Goal: Use online tool/utility: Utilize a website feature to perform a specific function

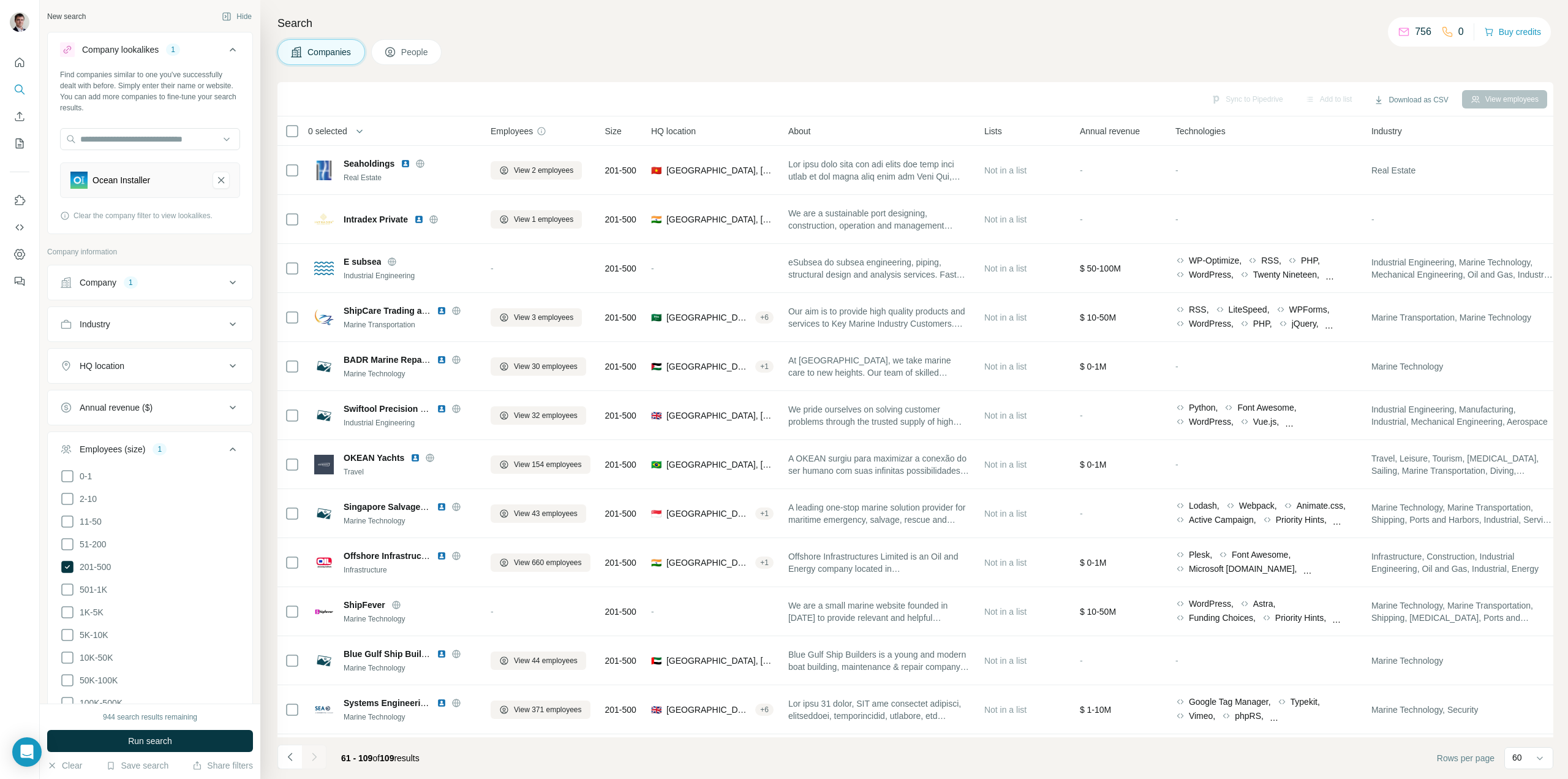
scroll to position [1348, 0]
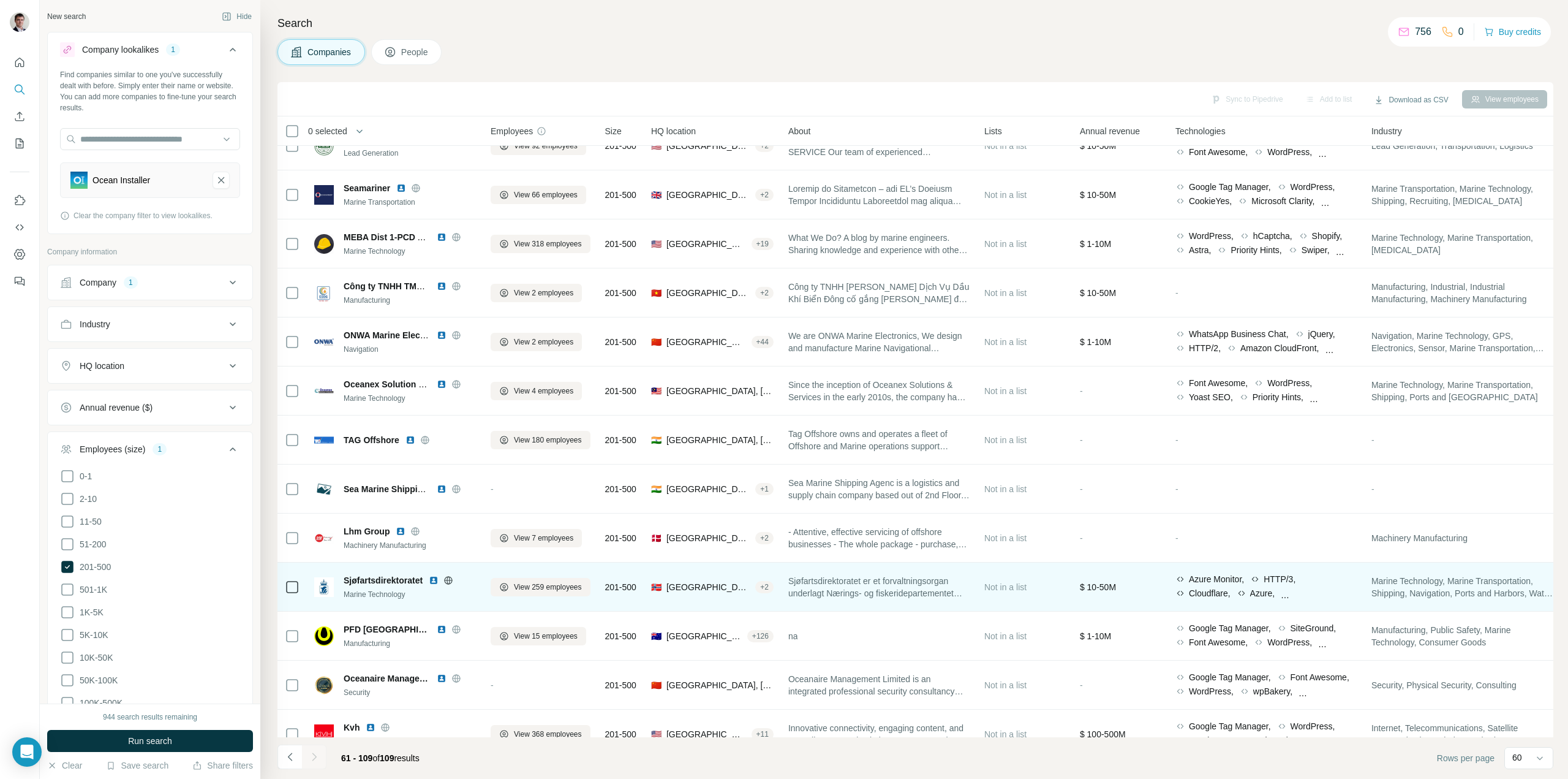
click at [450, 583] on icon at bounding box center [448, 579] width 3 height 8
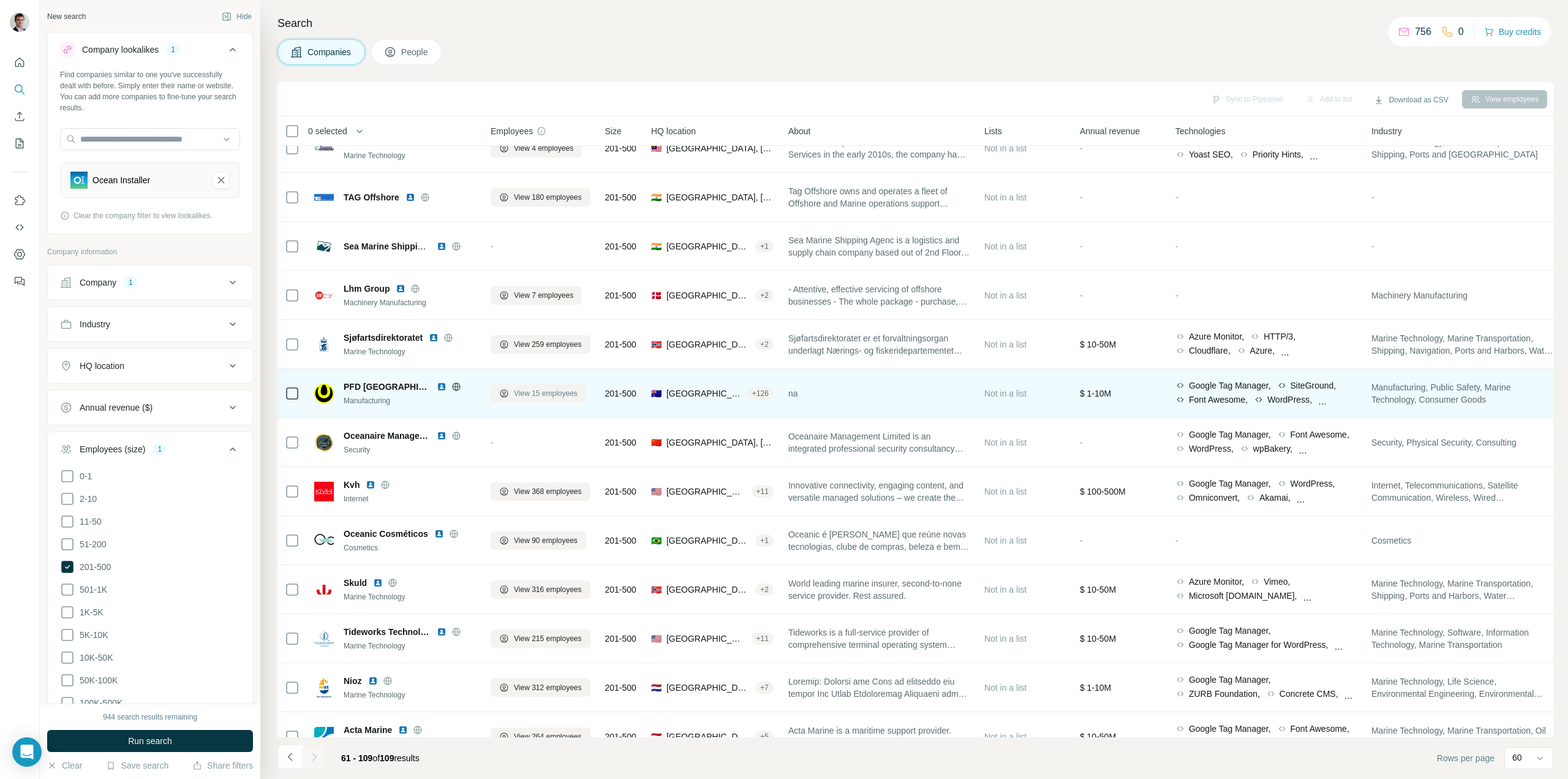
scroll to position [1594, 0]
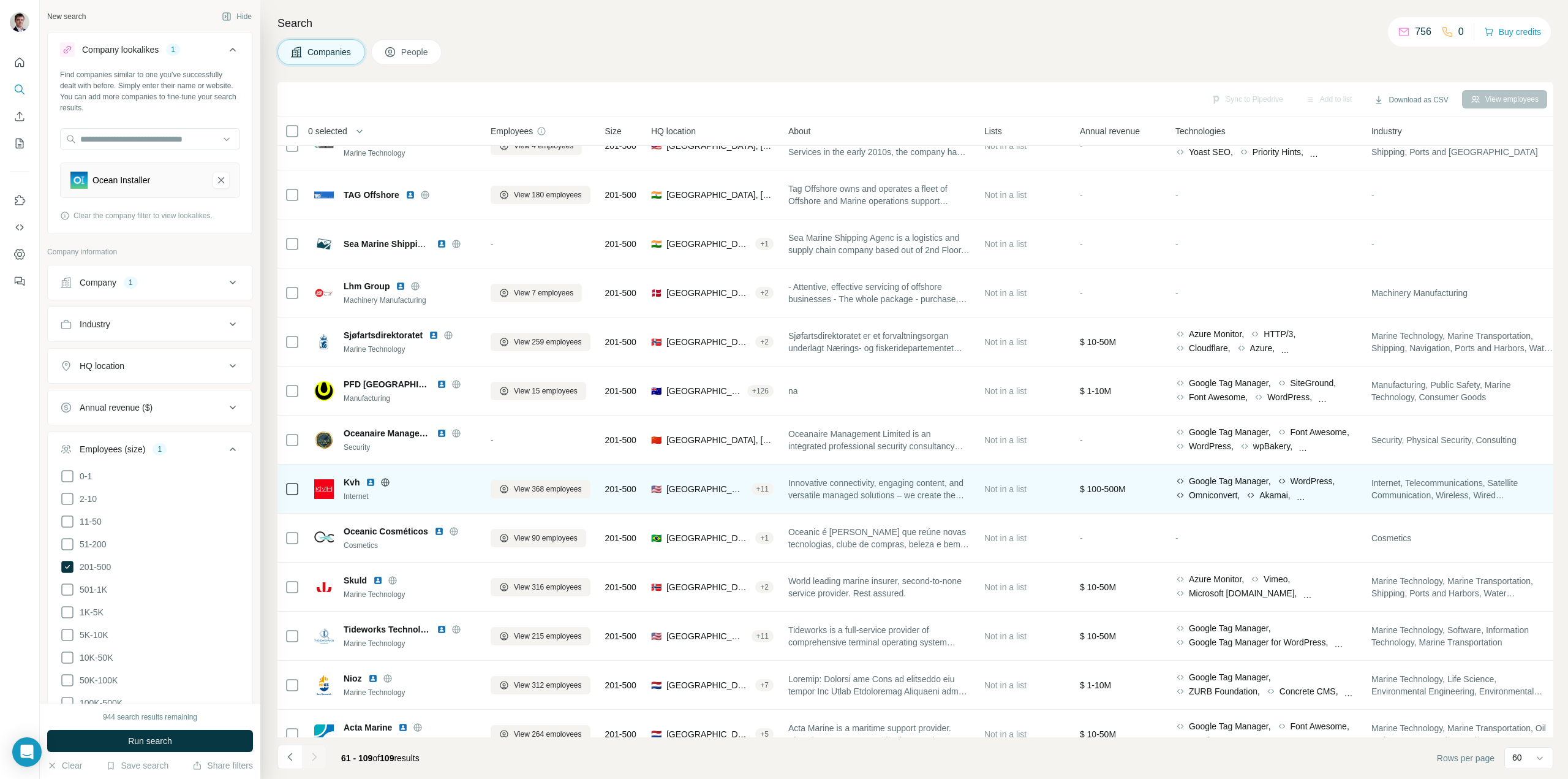
click at [379, 479] on div at bounding box center [385, 483] width 39 height 10
click at [383, 482] on icon at bounding box center [385, 482] width 8 height 1
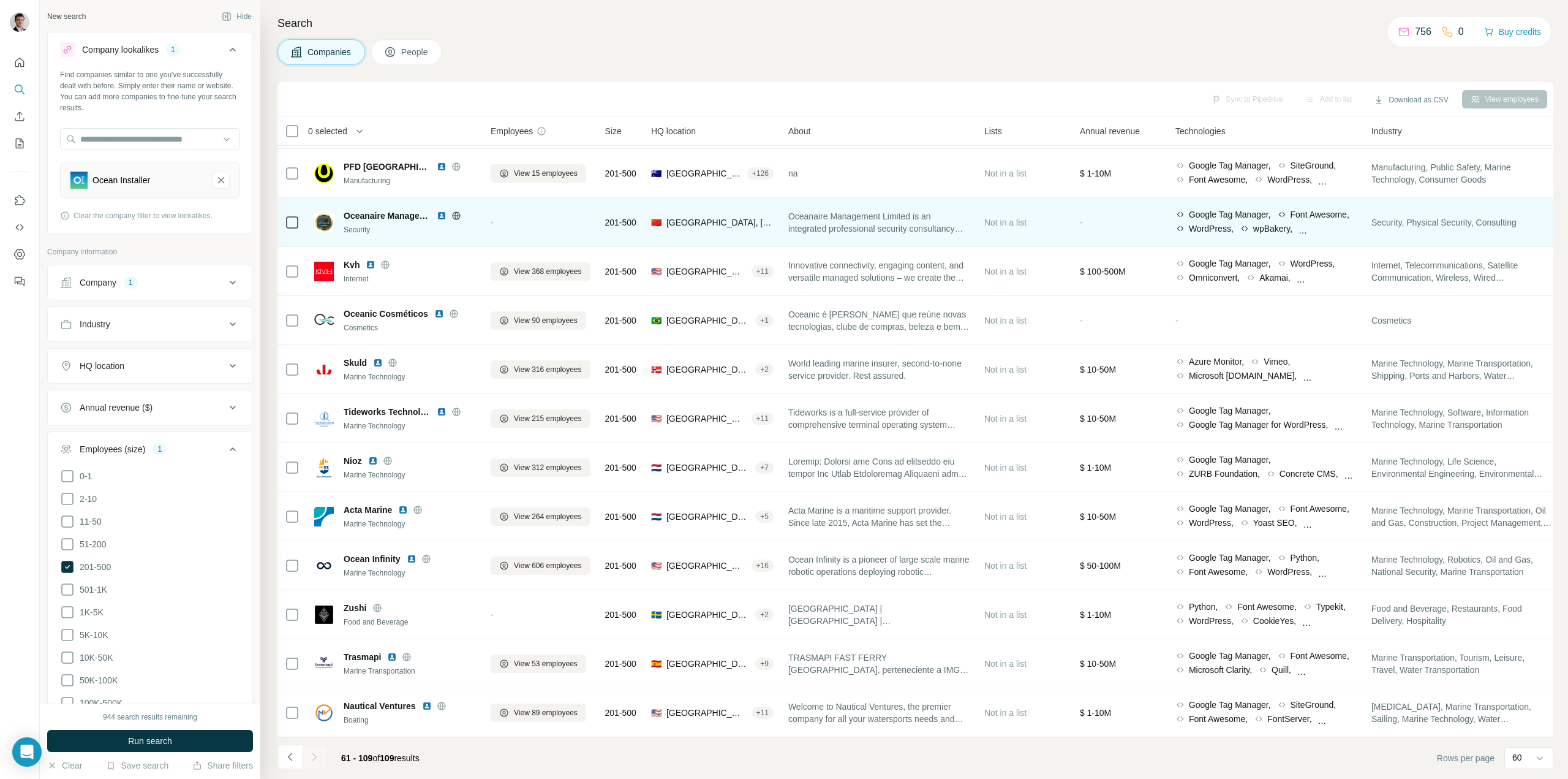
scroll to position [1817, 0]
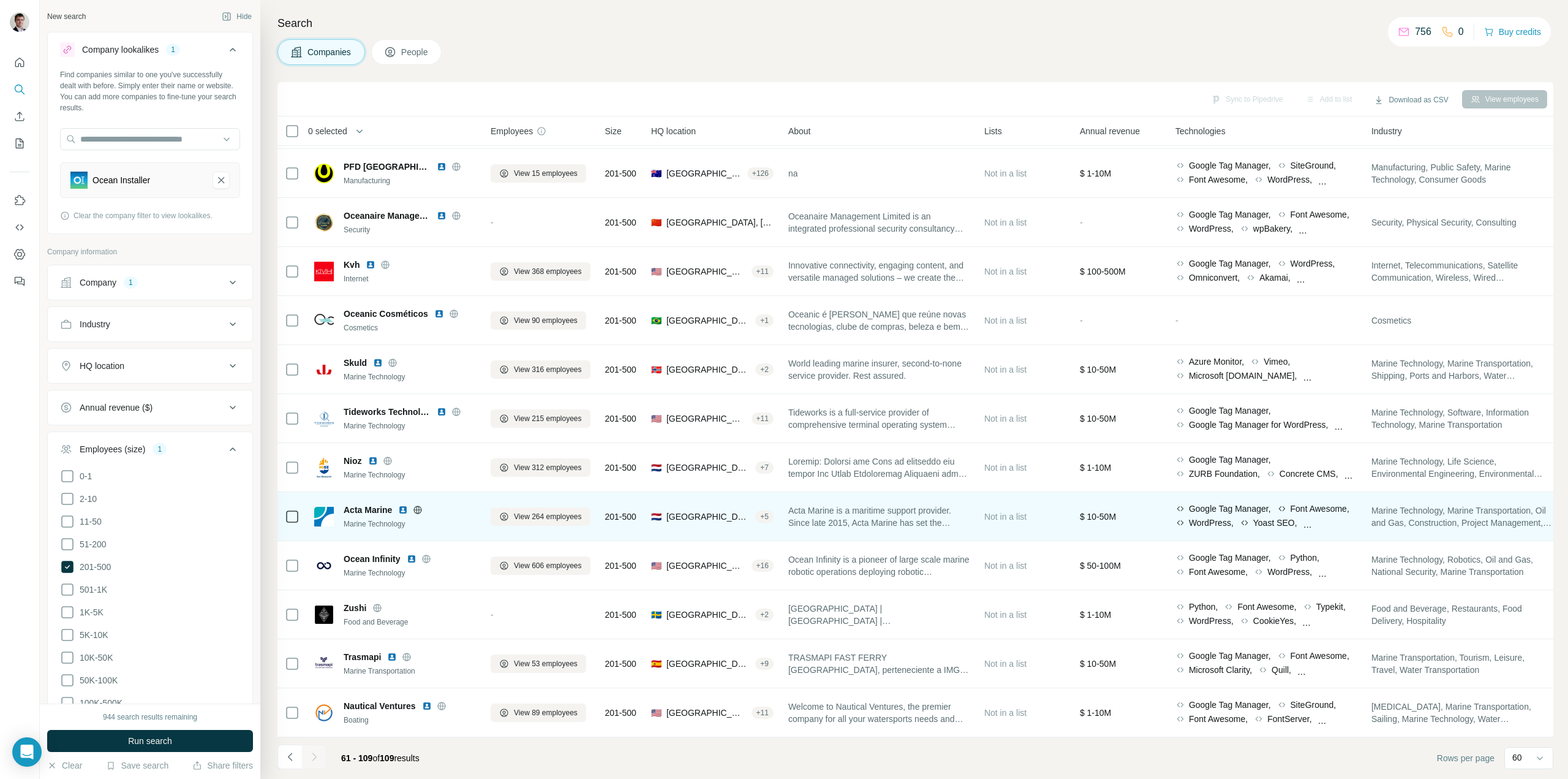
click at [419, 505] on icon at bounding box center [418, 510] width 10 height 10
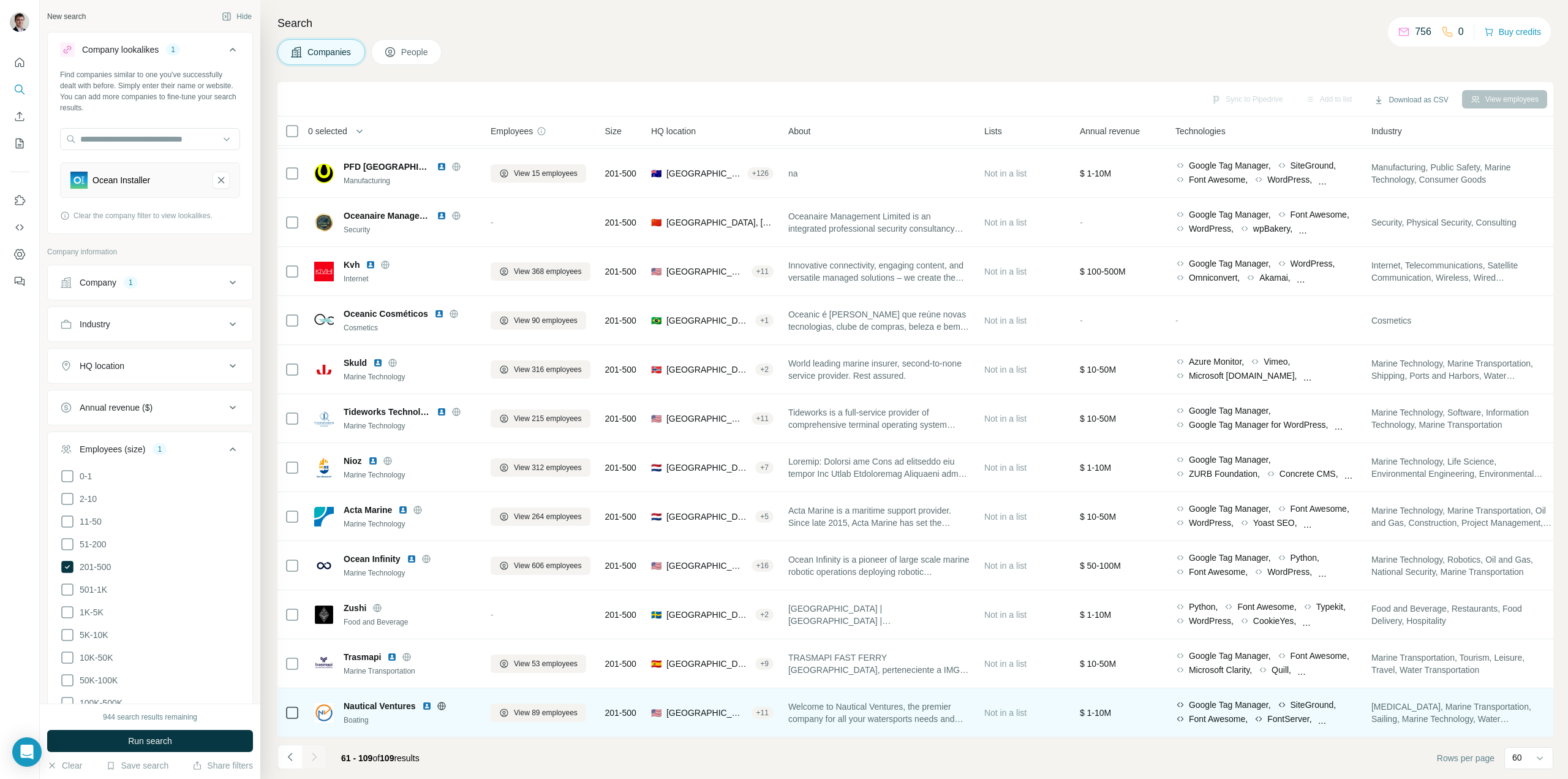
click at [445, 701] on icon at bounding box center [442, 706] width 10 height 10
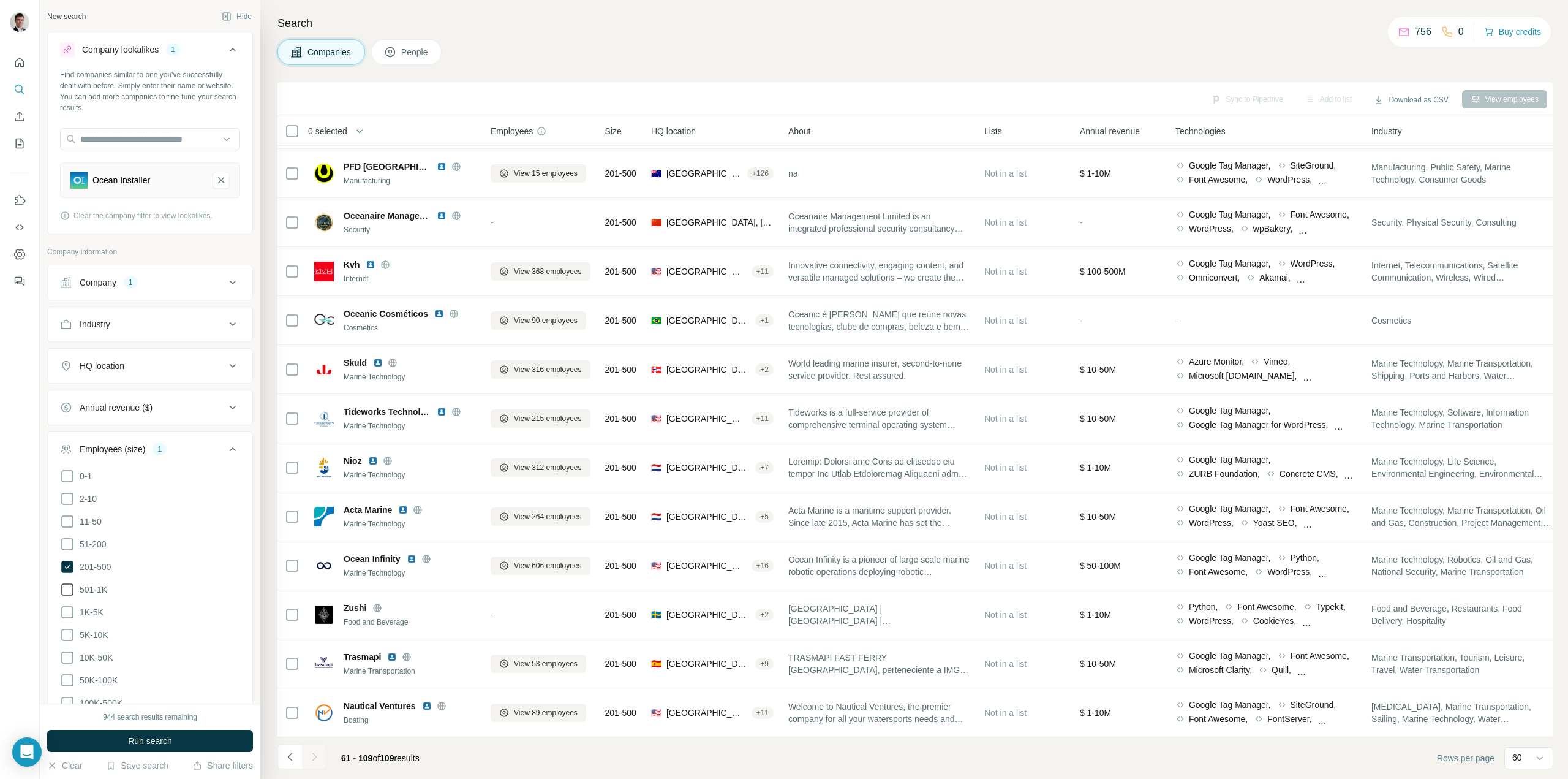
click at [66, 586] on icon at bounding box center [67, 589] width 15 height 15
click at [69, 565] on icon at bounding box center [67, 566] width 5 height 4
drag, startPoint x: 166, startPoint y: 743, endPoint x: 185, endPoint y: 726, distance: 25.5
click at [166, 741] on span "Run search" at bounding box center [150, 741] width 44 height 12
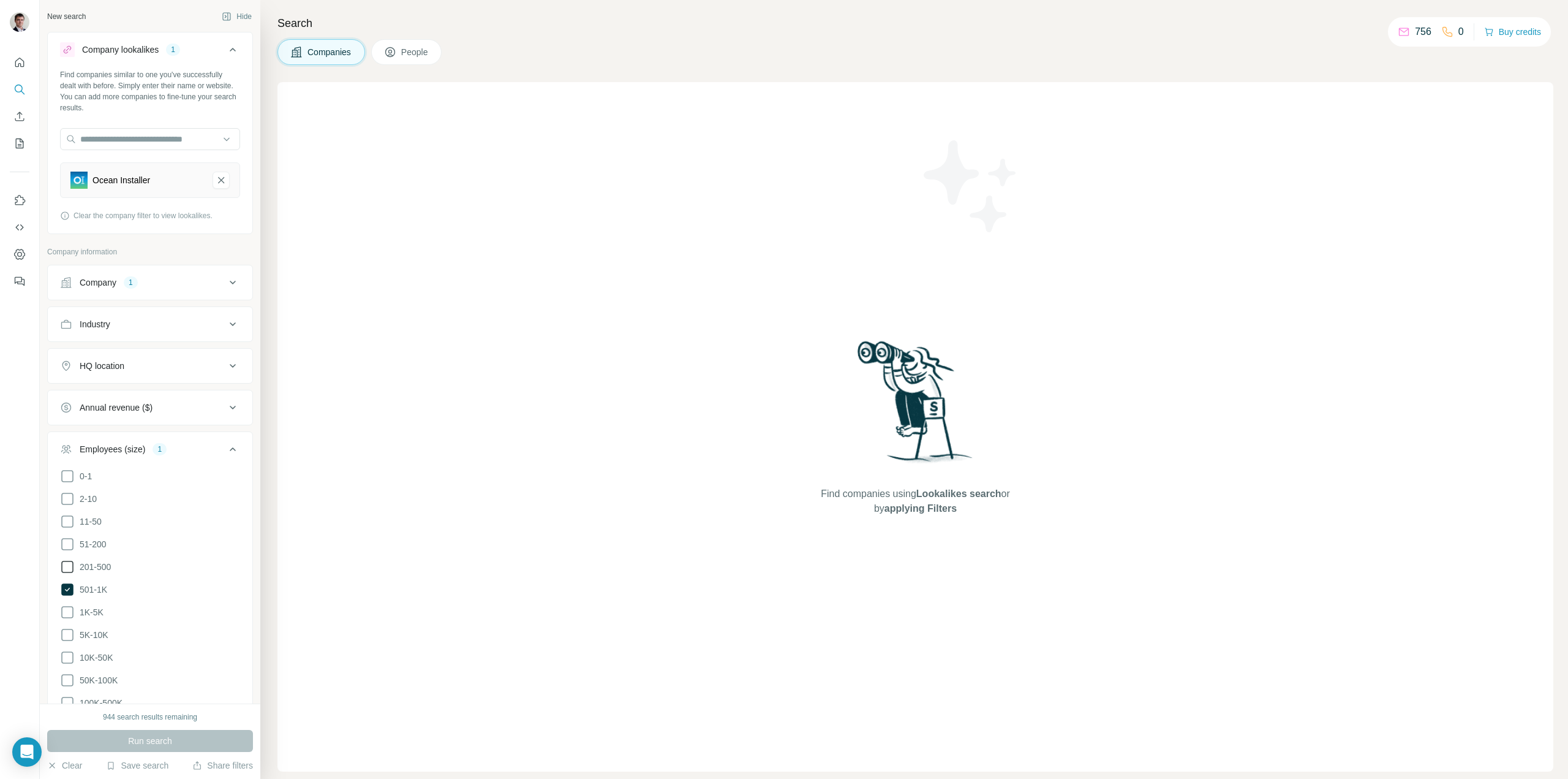
click at [177, 282] on div "Company 1" at bounding box center [142, 282] width 166 height 12
click at [88, 385] on button "Clear all" at bounding box center [80, 385] width 42 height 11
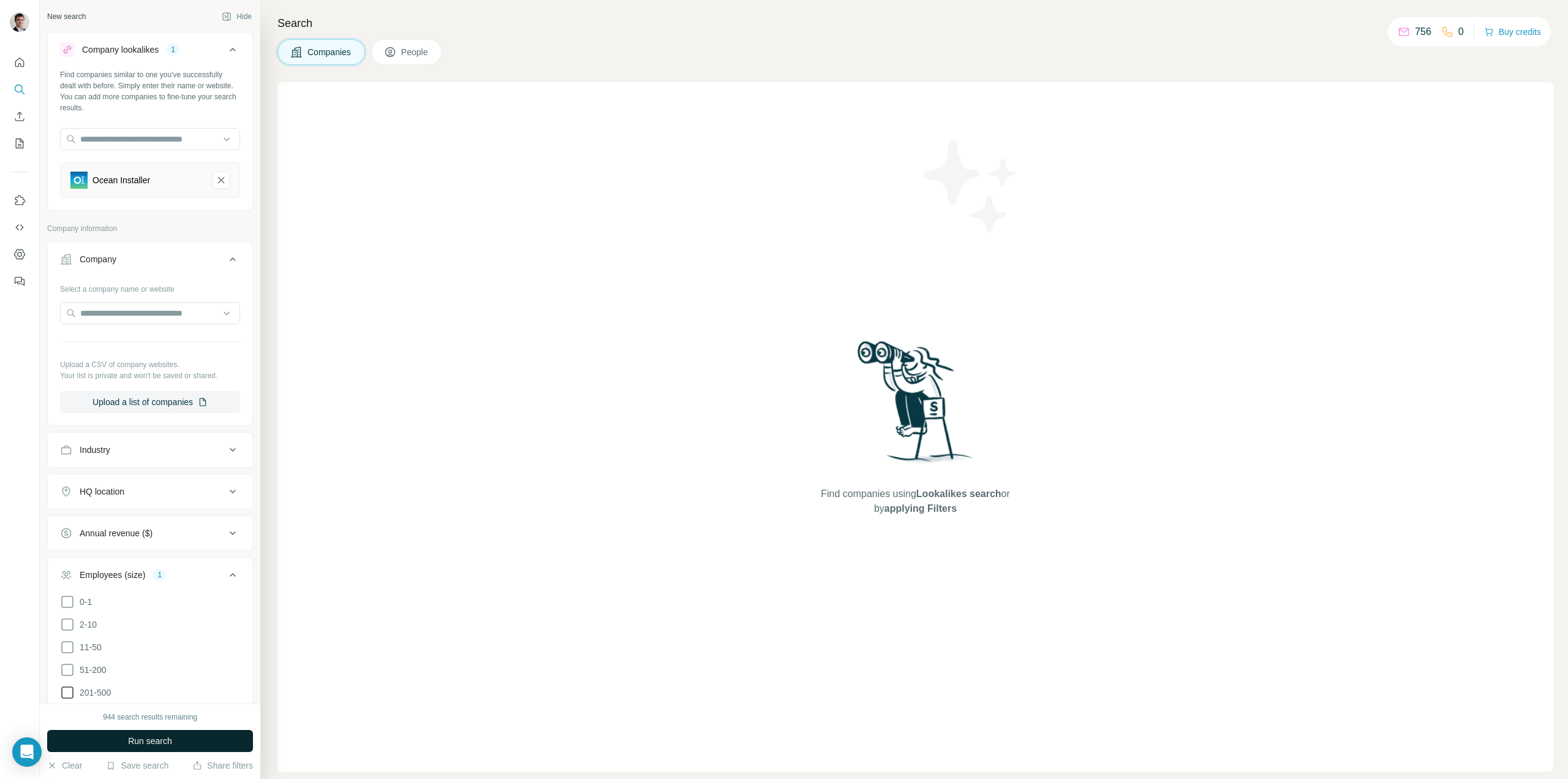
click at [152, 736] on span "Run search" at bounding box center [150, 741] width 44 height 12
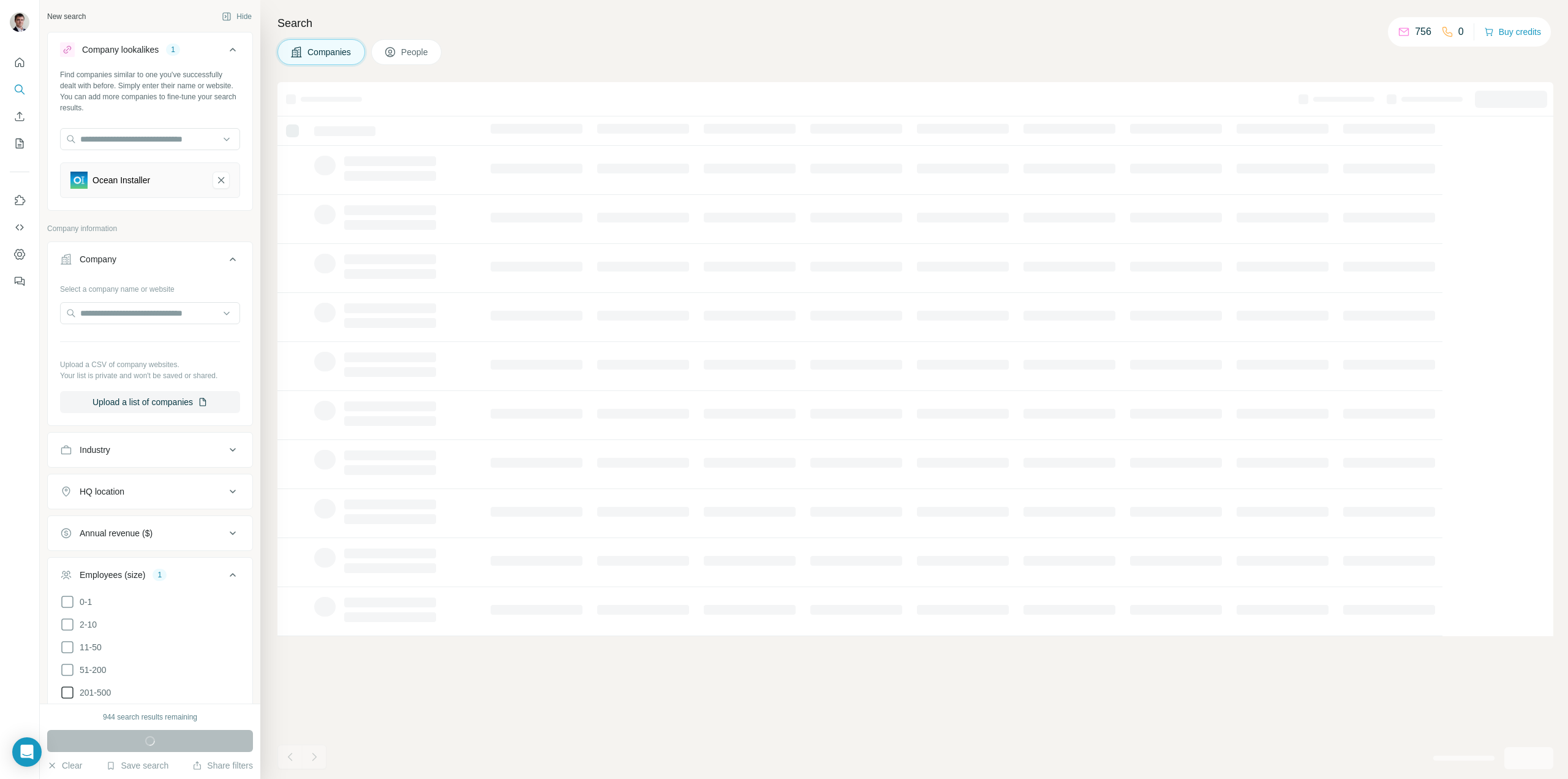
click at [70, 687] on icon at bounding box center [67, 692] width 15 height 15
click at [177, 736] on button "Run search" at bounding box center [150, 741] width 206 height 22
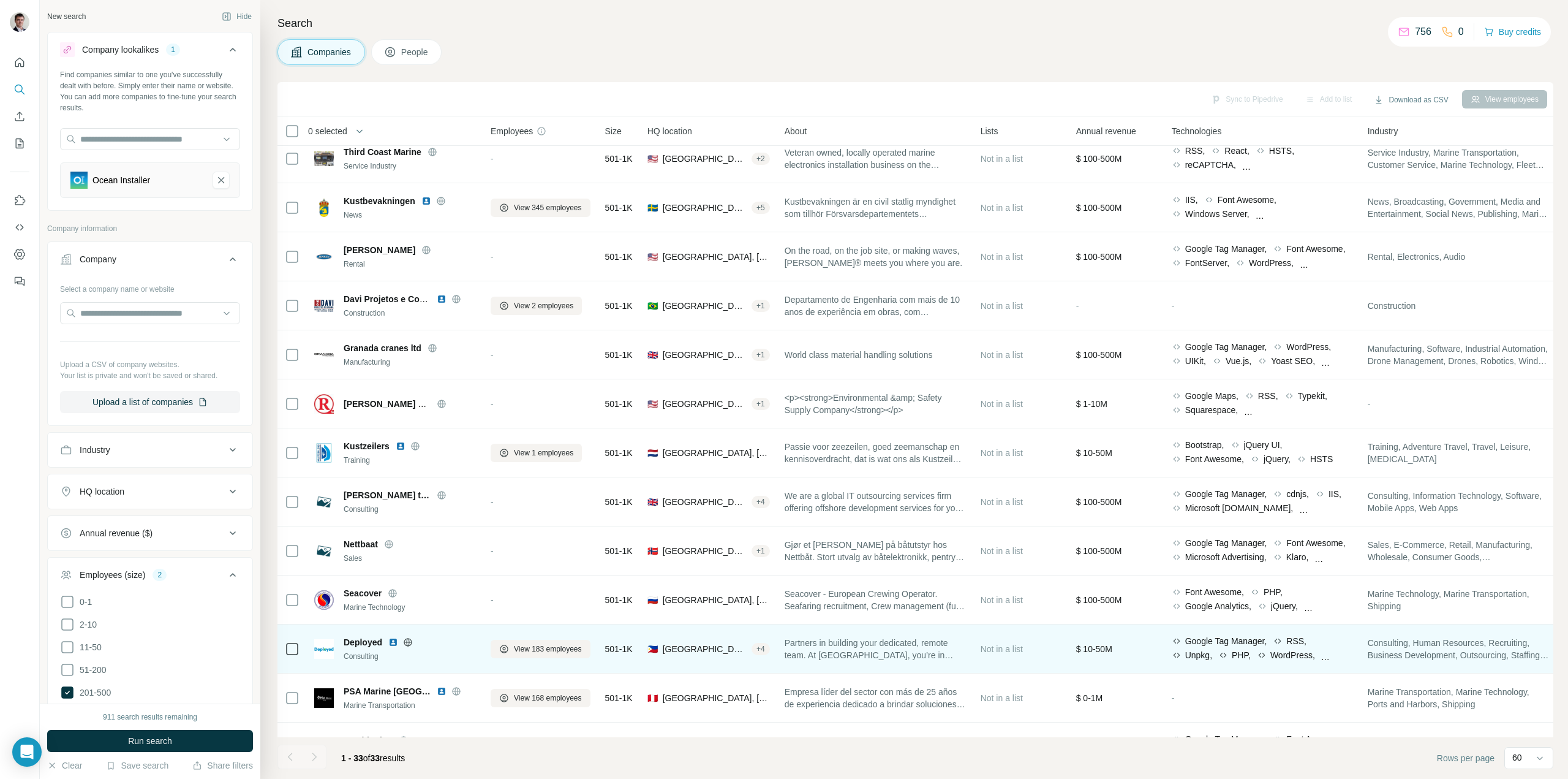
scroll to position [1033, 0]
